Goal: Task Accomplishment & Management: Use online tool/utility

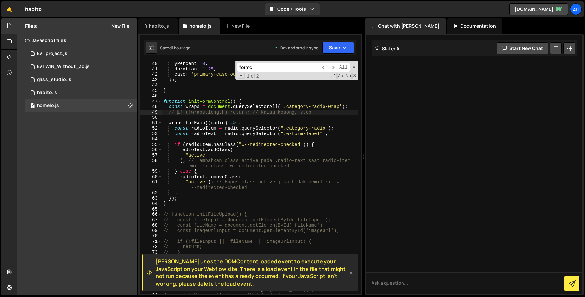
scroll to position [216, 0]
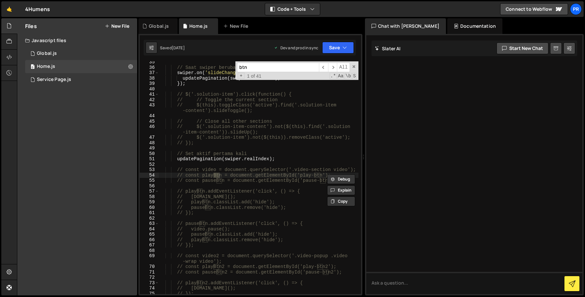
scroll to position [196, 0]
click at [332, 68] on span "​" at bounding box center [332, 67] width 9 height 9
click at [332, 69] on span "​" at bounding box center [332, 67] width 9 height 9
click at [332, 68] on span "​" at bounding box center [332, 67] width 9 height 9
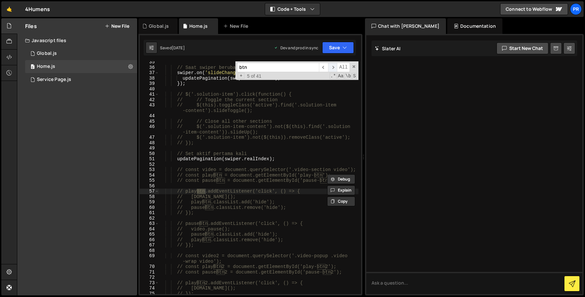
click at [332, 68] on span "​" at bounding box center [332, 67] width 9 height 9
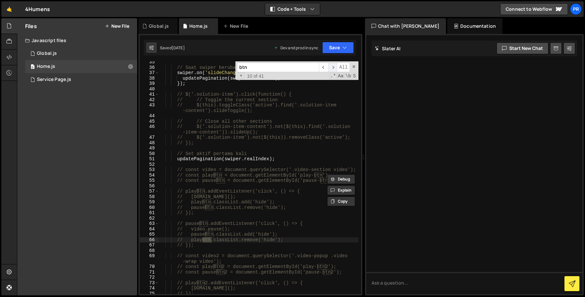
click at [332, 68] on span "​" at bounding box center [332, 67] width 9 height 9
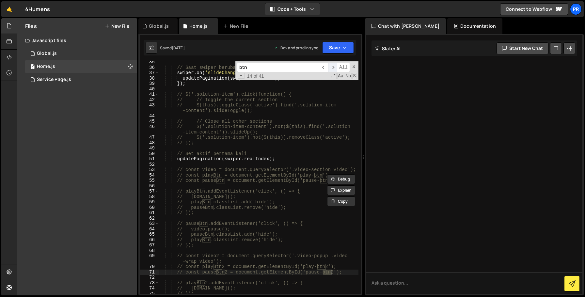
click at [332, 68] on span "​" at bounding box center [332, 67] width 9 height 9
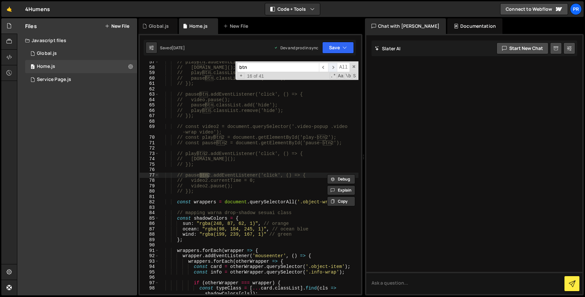
click at [332, 68] on span "​" at bounding box center [332, 67] width 9 height 9
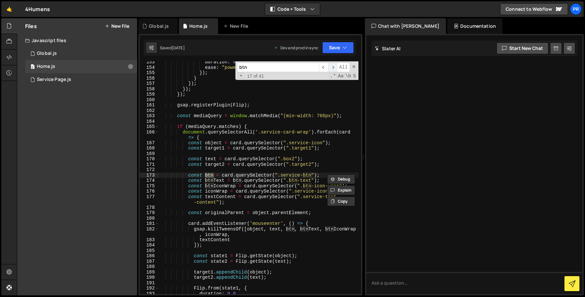
scroll to position [875, 0]
click at [332, 68] on span "​" at bounding box center [332, 67] width 9 height 9
click at [323, 67] on span "​" at bounding box center [323, 67] width 9 height 9
click at [330, 68] on span "​" at bounding box center [332, 67] width 9 height 9
click at [273, 66] on input "btn" at bounding box center [278, 67] width 82 height 9
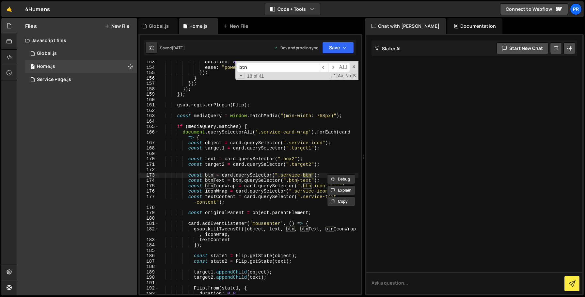
click at [273, 67] on input "btn" at bounding box center [278, 67] width 82 height 9
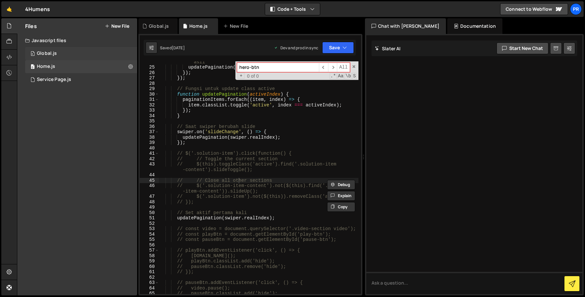
type input "hero-btn"
click at [78, 53] on div "0 Global.js 0" at bounding box center [81, 53] width 112 height 13
click at [84, 55] on div "0 Global.js 0" at bounding box center [81, 53] width 112 height 13
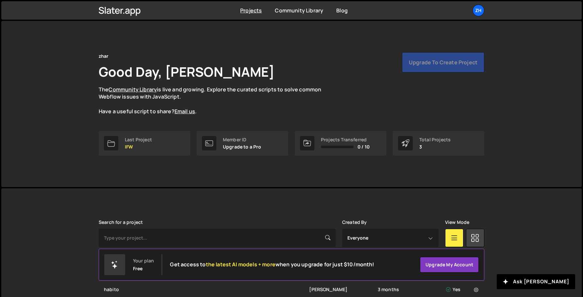
click at [469, 11] on ul "zh Your current team is zhar Projects Your Teams Account Upgrade Switch team Pr…" at bounding box center [463, 11] width 42 height 12
click at [485, 9] on div "Projects Community Library Blog zh Your current team is zhar Projects Your Team…" at bounding box center [291, 10] width 405 height 18
click at [481, 10] on div "zh" at bounding box center [478, 11] width 12 height 12
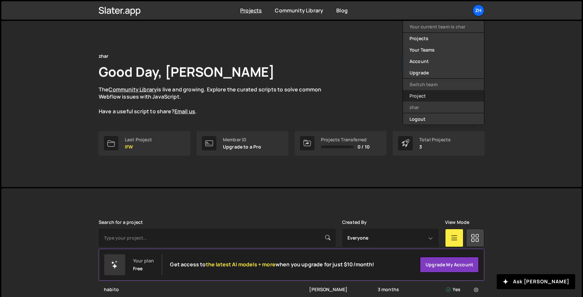
click at [435, 92] on link "Project" at bounding box center [443, 95] width 81 height 11
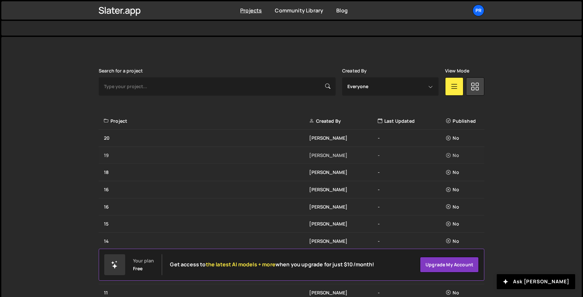
scroll to position [149, 0]
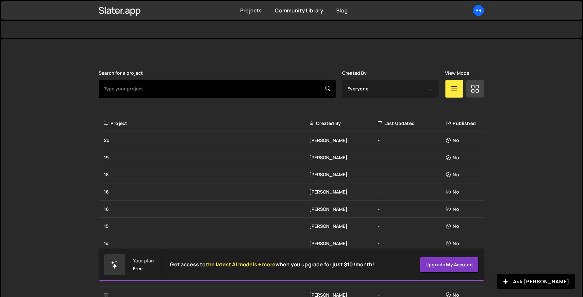
click at [250, 84] on input "text" at bounding box center [217, 89] width 237 height 18
type input "4humens"
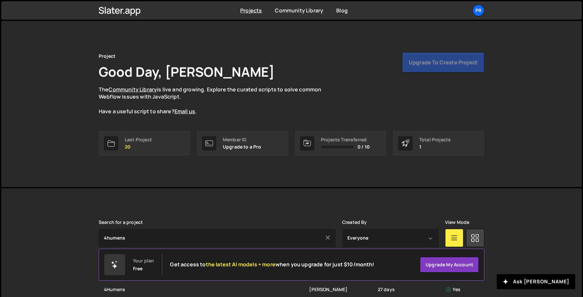
scroll to position [34, 0]
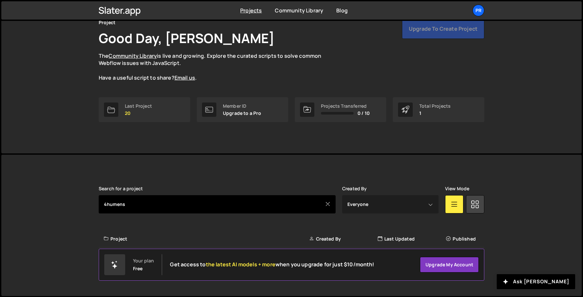
click at [129, 200] on input "4humens" at bounding box center [217, 204] width 237 height 18
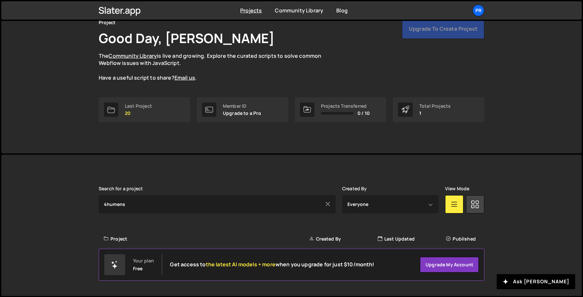
click at [135, 236] on div "Project" at bounding box center [206, 239] width 205 height 7
click at [327, 203] on icon at bounding box center [327, 204] width 5 height 7
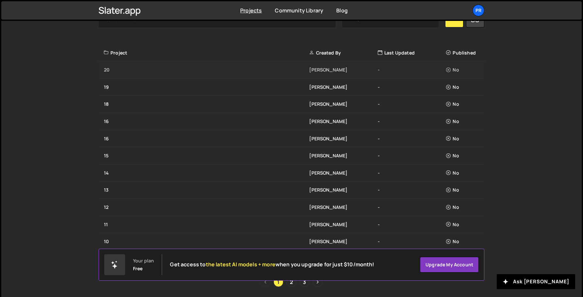
scroll to position [149, 0]
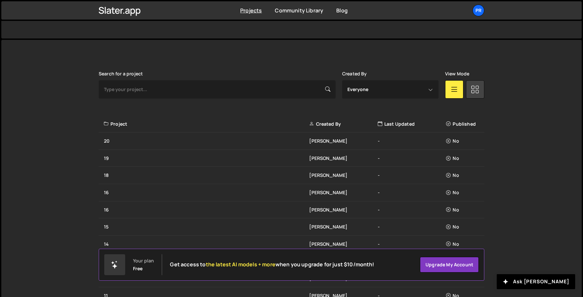
click at [469, 89] on link at bounding box center [475, 89] width 18 height 18
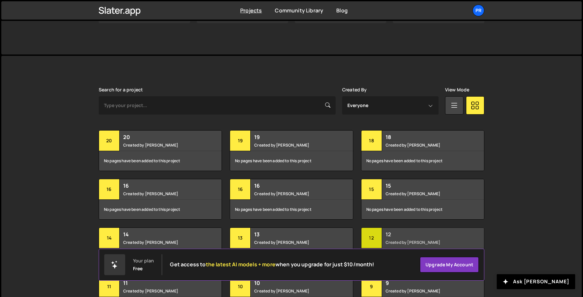
scroll to position [128, 0]
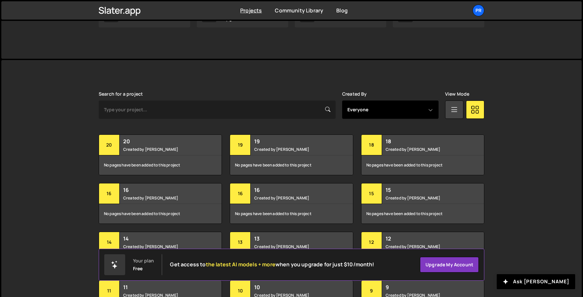
click at [396, 110] on select "Everyone wahyu azhar Nur Taufiq Hidayat" at bounding box center [390, 110] width 96 height 18
click at [454, 108] on icon at bounding box center [454, 110] width 8 height 12
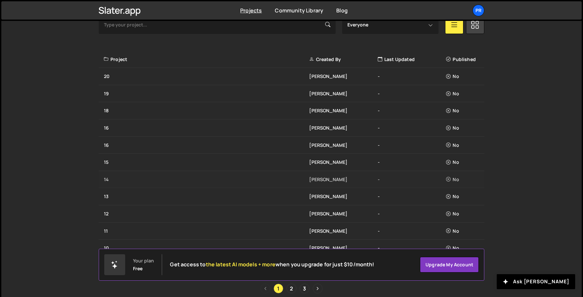
scroll to position [214, 0]
click at [304, 288] on link "3" at bounding box center [305, 289] width 10 height 10
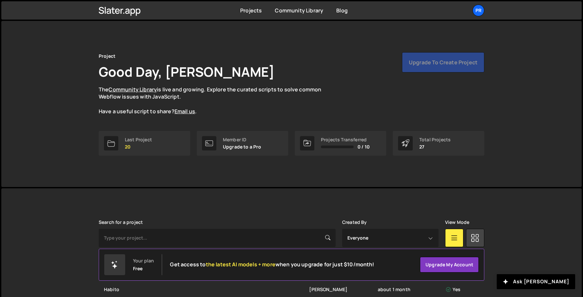
scroll to position [88, 0]
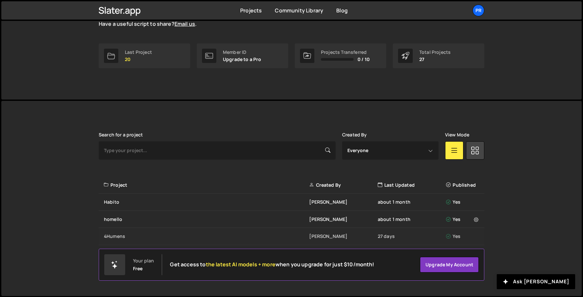
click at [146, 231] on div "4Humens Nur Taufiq Hidayat 27 days Yes" at bounding box center [292, 236] width 386 height 17
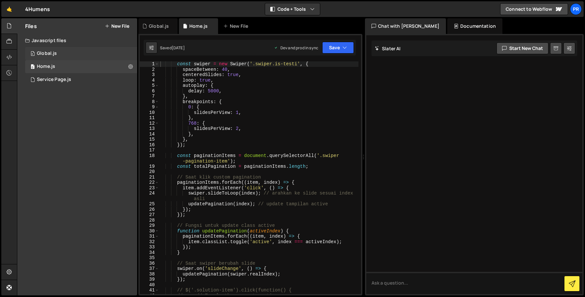
click at [64, 58] on div "0 Global.js 0" at bounding box center [81, 53] width 112 height 13
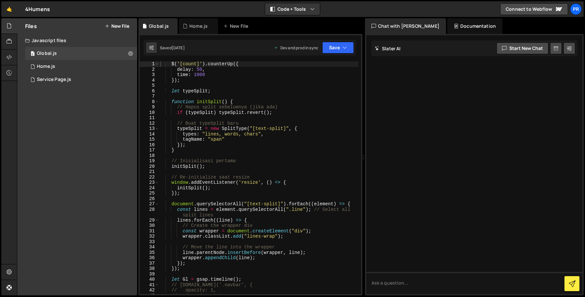
click at [281, 84] on div "$ ( '[count]' ) . counterUp ({ delay : 50 , time : 1000 }) ; let typeSplit ; fu…" at bounding box center [259, 183] width 200 height 244
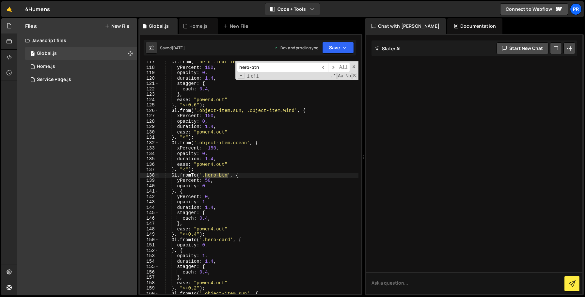
scroll to position [638, 0]
type input "hero-btn"
click at [332, 69] on span "​" at bounding box center [332, 67] width 9 height 9
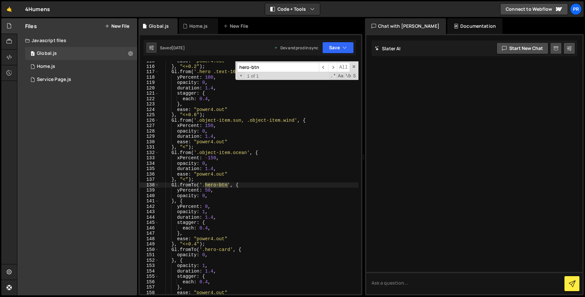
scroll to position [628, 0]
click at [223, 198] on div "ease : "power4.out" } , "<+0.2" ) ; Gl . from ( '.hero .text-16 .line' , { yPer…" at bounding box center [259, 180] width 200 height 244
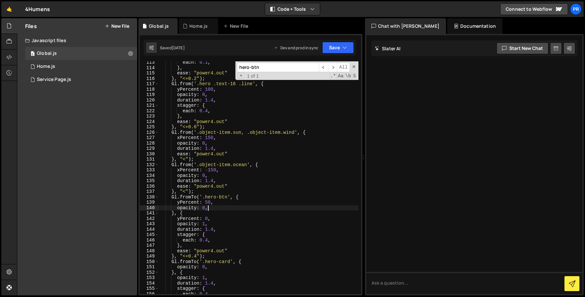
scroll to position [616, 0]
click at [226, 208] on div "each : 0.1 , } , ease : "power4.out" } , "<+0.2" ) ; Gl . from ( '.hero .text-1…" at bounding box center [259, 182] width 200 height 244
click at [241, 180] on div "each : 0.1 , } , ease : "power4.out" } , "<+0.2" ) ; Gl . from ( '.hero .text-1…" at bounding box center [259, 182] width 200 height 244
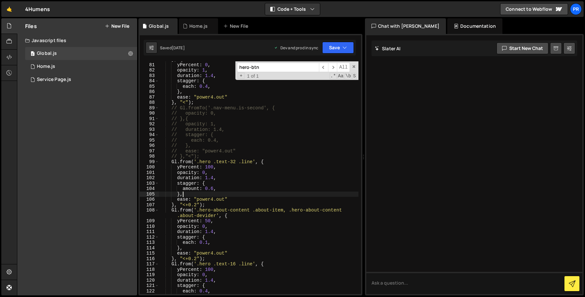
click at [250, 192] on div "} , { yPercent : 0 , opacity : 1 , duration : 1.4 , stagger : { each : 0.4 , } …" at bounding box center [259, 179] width 200 height 244
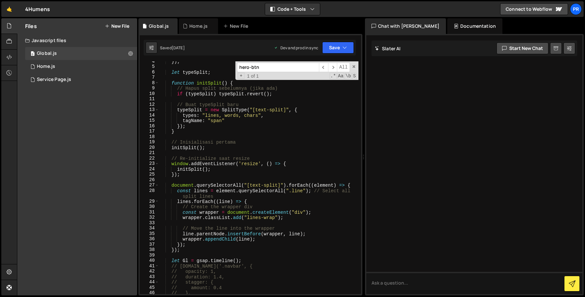
scroll to position [19, 0]
click at [332, 67] on span "​" at bounding box center [332, 67] width 9 height 9
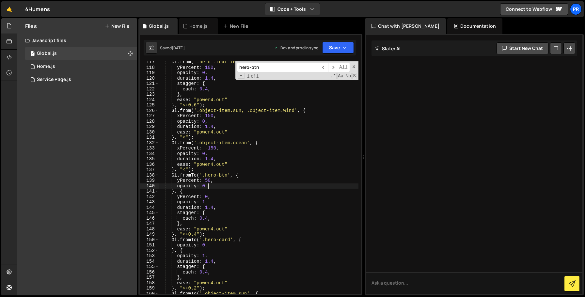
click at [240, 184] on div "Gl . from ( '.hero .text-16 .line' , { yPercent : 100 , opacity : 0 , duration …" at bounding box center [259, 181] width 200 height 244
click at [241, 180] on div "Gl . from ( '.hero .text-16 .line' , { yPercent : 100 , opacity : 0 , duration …" at bounding box center [259, 181] width 200 height 244
click at [238, 187] on div "Gl . from ( '.hero .text-16 .line' , { yPercent : 100 , opacity : 0 , duration …" at bounding box center [259, 181] width 200 height 244
click at [238, 185] on div "Gl . from ( '.hero .text-16 .line' , { yPercent : 100 , opacity : 0 , duration …" at bounding box center [259, 181] width 200 height 244
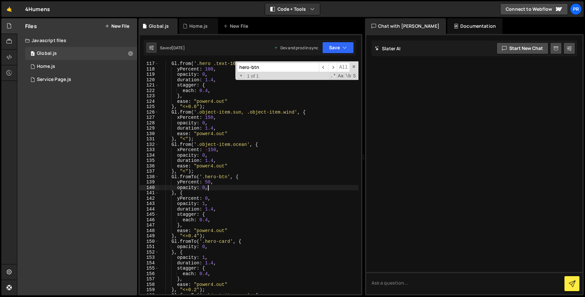
click at [216, 195] on div "Gl . from ( '.hero .text-16 .line' , { yPercent : 100 , opacity : 0 , duration …" at bounding box center [259, 183] width 200 height 244
click at [222, 187] on div "Gl . from ( '.hero .text-16 .line' , { yPercent : 100 , opacity : 0 , duration …" at bounding box center [259, 183] width 200 height 244
click at [225, 184] on div "Gl . from ( '.hero .text-16 .line' , { yPercent : 100 , opacity : 0 , duration …" at bounding box center [259, 183] width 200 height 244
type textarea "yPercent: 50,"
click at [90, 70] on div "0 Home.js 0" at bounding box center [81, 66] width 112 height 13
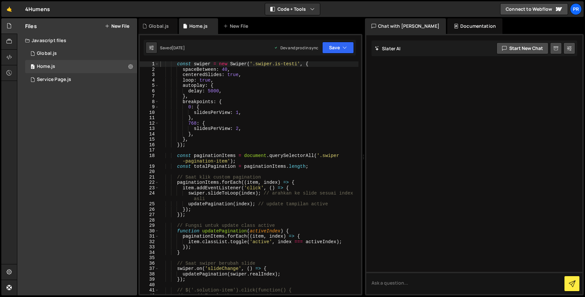
type textarea "delay: 5000,"
click at [279, 89] on div "const swiper = new Swiper ( '.swiper.is-testi' , { spaceBetween : 40 , centered…" at bounding box center [259, 185] width 200 height 249
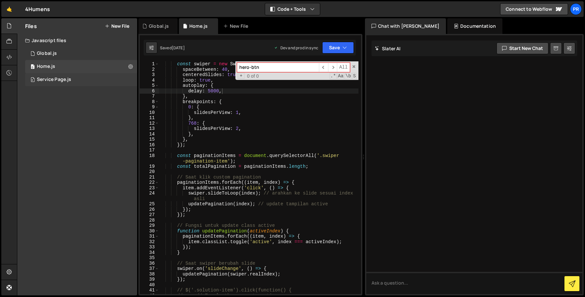
type input "hero-btn"
click at [74, 76] on div "0 Service Page.js 0" at bounding box center [81, 79] width 112 height 13
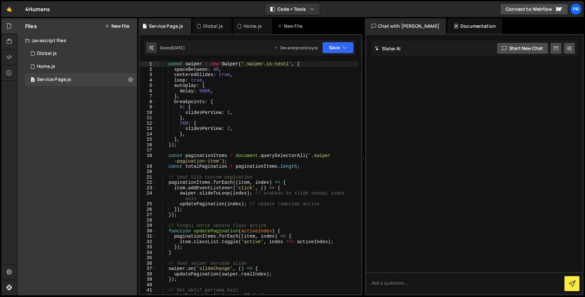
type textarea "breakpoints: {"
click at [272, 101] on div "const swiper = new Swiper ( '.swiper.is-testi' , { spaceBetween : 40 , centered…" at bounding box center [257, 183] width 203 height 244
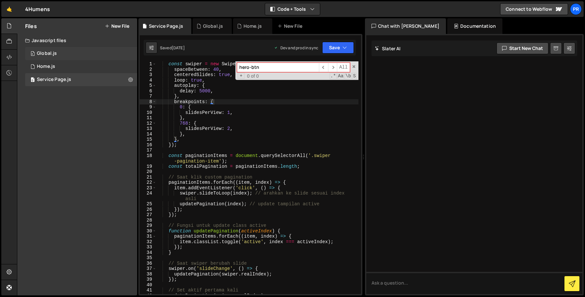
type input "hero-btn"
click at [78, 51] on div "0 Global.js 0" at bounding box center [81, 53] width 112 height 13
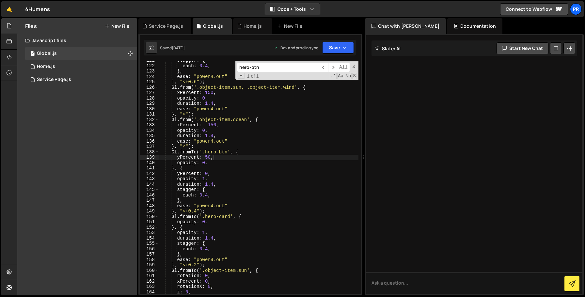
scroll to position [661, 0]
click at [233, 162] on div "stagger : { each : 0.4 , } , ease : "power4.out" } , "<+0.6" ) ; Gl . from ( '.…" at bounding box center [259, 180] width 200 height 244
click at [235, 156] on div "stagger : { each : 0.4 , } , ease : "power4.out" } , "<+0.6" ) ; Gl . from ( '.…" at bounding box center [259, 180] width 200 height 244
click at [220, 167] on div "stagger : { each : 0.4 , } , ease : "power4.out" } , "<+0.6" ) ; Gl . from ( '.…" at bounding box center [259, 180] width 200 height 244
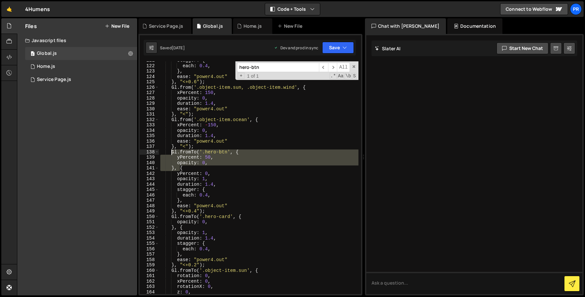
drag, startPoint x: 179, startPoint y: 169, endPoint x: 170, endPoint y: 155, distance: 17.1
click at [170, 155] on div "stagger : { each : 0.4 , } , ease : "power4.out" } , "<+0.6" ) ; Gl . from ( '.…" at bounding box center [259, 180] width 200 height 244
click at [336, 53] on button "Save" at bounding box center [338, 48] width 32 height 12
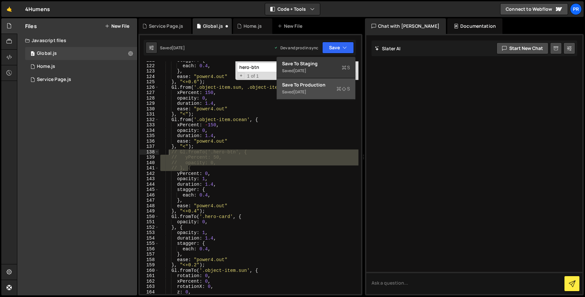
click at [331, 97] on button "Save to Production S Saved [DATE]" at bounding box center [316, 88] width 78 height 21
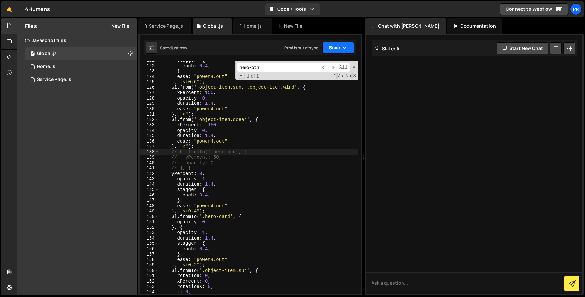
click at [333, 52] on button "Save" at bounding box center [338, 48] width 32 height 12
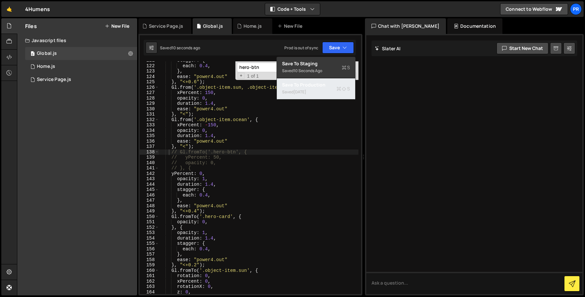
click at [306, 94] on div "[DATE]" at bounding box center [300, 92] width 13 height 6
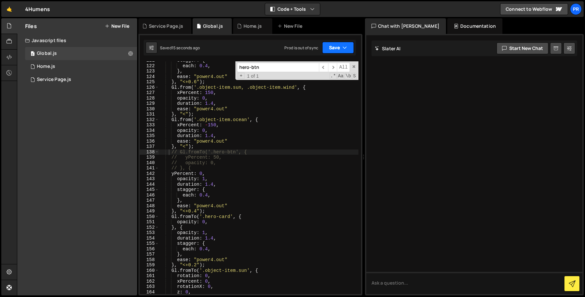
click at [345, 49] on icon "button" at bounding box center [345, 47] width 5 height 7
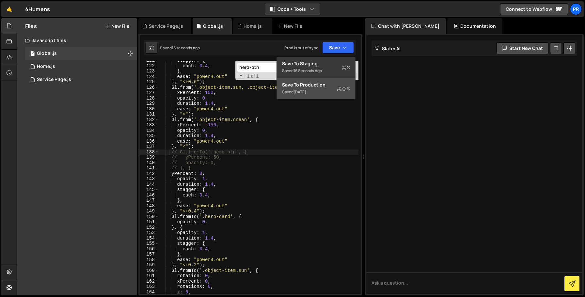
click at [324, 88] on div "Saved [DATE]" at bounding box center [316, 92] width 68 height 8
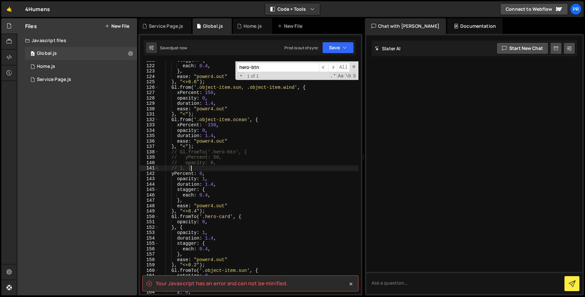
click at [231, 167] on div "stagger : { each : 0.4 , } , ease : "power4.out" } , "<+0.6" ) ; Gl . from ( '.…" at bounding box center [259, 180] width 200 height 244
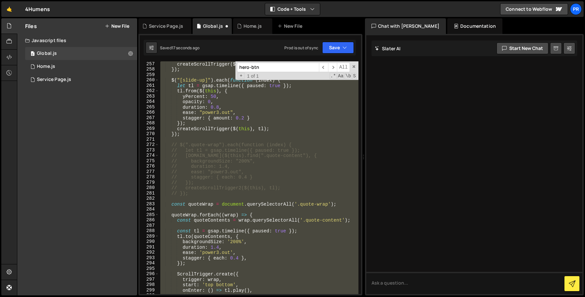
scroll to position [1396, 0]
click at [287, 113] on div "}) ; createScrollTrigger ( $ ( this ) , tl ) ; }) ; $ ( "[slide-up]" ) . each (…" at bounding box center [259, 177] width 200 height 233
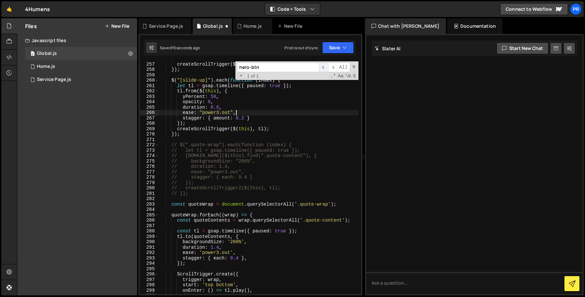
click at [323, 65] on span "​" at bounding box center [323, 67] width 9 height 9
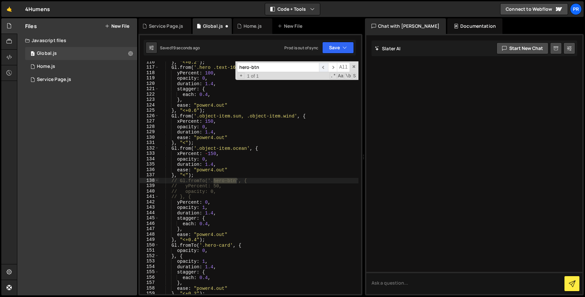
scroll to position [633, 0]
click at [188, 198] on div "} , "<+0.2" ) ; Gl . from ( '.hero .text-16 .line' , { yPercent : 100 , opacity…" at bounding box center [259, 181] width 200 height 244
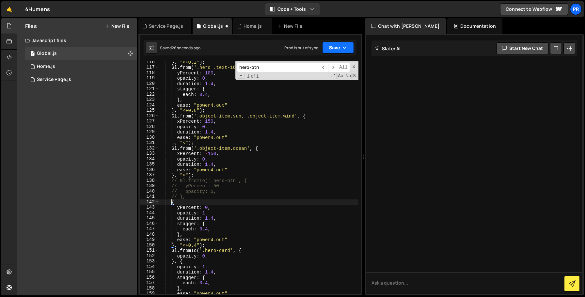
click at [345, 46] on icon "button" at bounding box center [345, 47] width 5 height 7
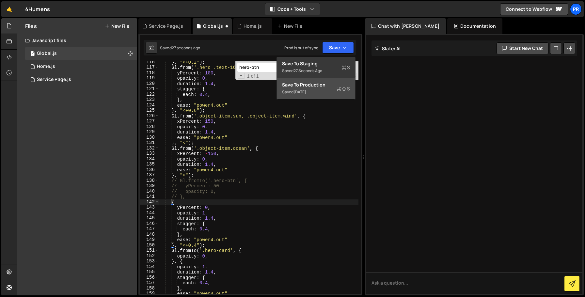
click at [320, 90] on div "Saved [DATE]" at bounding box center [316, 92] width 68 height 8
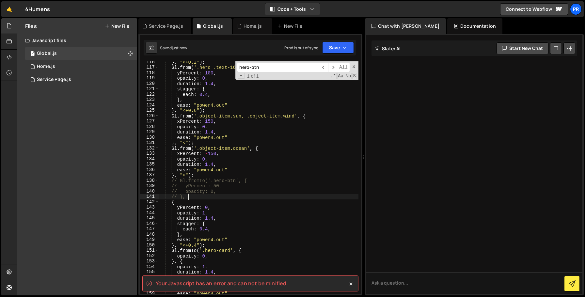
click at [207, 199] on div "} , "<+0.2" ) ; Gl . from ( '.hero .text-16 .line' , { yPercent : 100 , opacity…" at bounding box center [259, 181] width 200 height 244
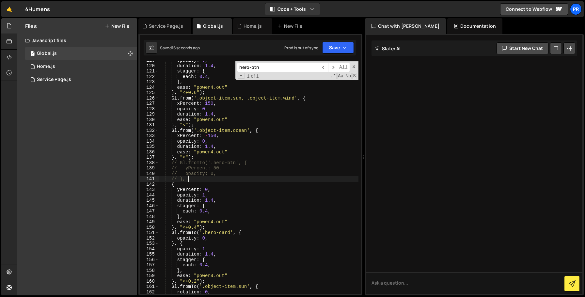
scroll to position [650, 0]
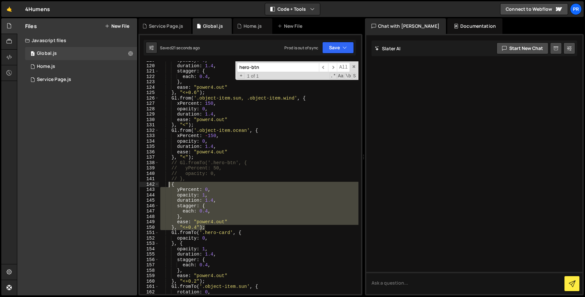
drag, startPoint x: 206, startPoint y: 228, endPoint x: 169, endPoint y: 184, distance: 57.4
click at [169, 184] on div "opacity : 0 , duration : 1.4 , stagger : { each : 0.4 , } , ease : "power4.out"…" at bounding box center [259, 180] width 200 height 244
click at [214, 174] on div "opacity : 0 , duration : 1.4 , stagger : { each : 0.4 , } , ease : "power4.out"…" at bounding box center [259, 180] width 200 height 244
type textarea "// opacity: 0,"
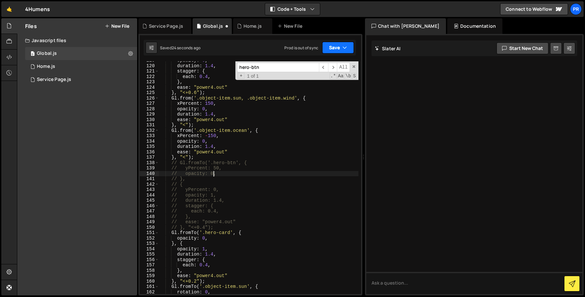
click at [338, 51] on button "Save" at bounding box center [338, 48] width 32 height 12
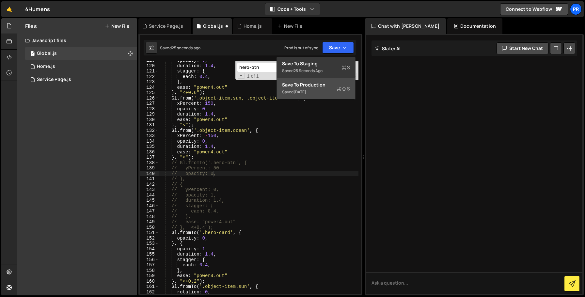
click at [323, 91] on div "Saved [DATE]" at bounding box center [316, 92] width 68 height 8
